Goal: Information Seeking & Learning: Learn about a topic

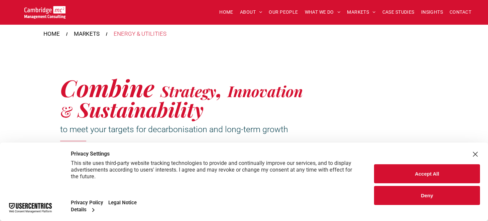
scroll to position [167, 0]
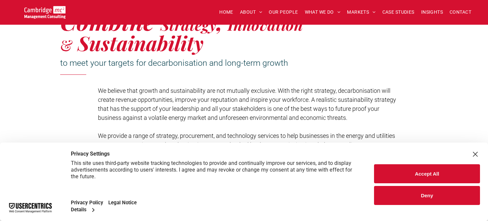
click at [390, 196] on button "Deny" at bounding box center [427, 195] width 106 height 19
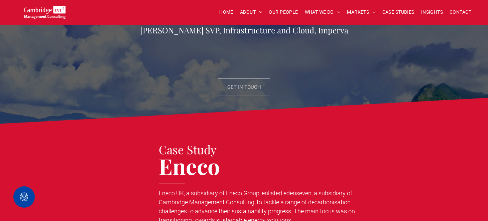
scroll to position [836, 0]
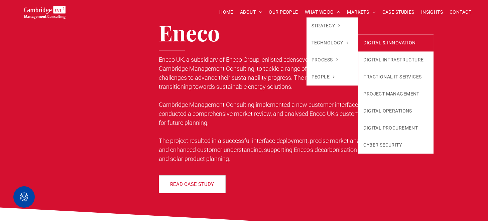
click at [370, 41] on link "DIGITAL & INNOVATION" at bounding box center [396, 42] width 75 height 17
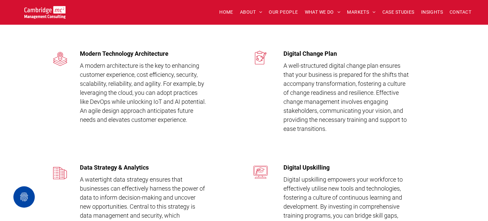
scroll to position [1271, 0]
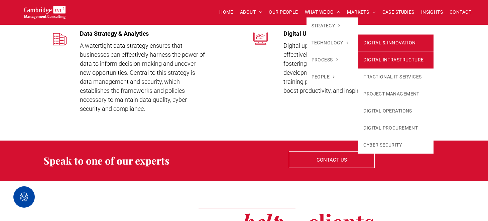
click at [379, 60] on link "DIGITAL INFRASTRUCTURE" at bounding box center [396, 60] width 75 height 17
